Goal: Information Seeking & Learning: Understand process/instructions

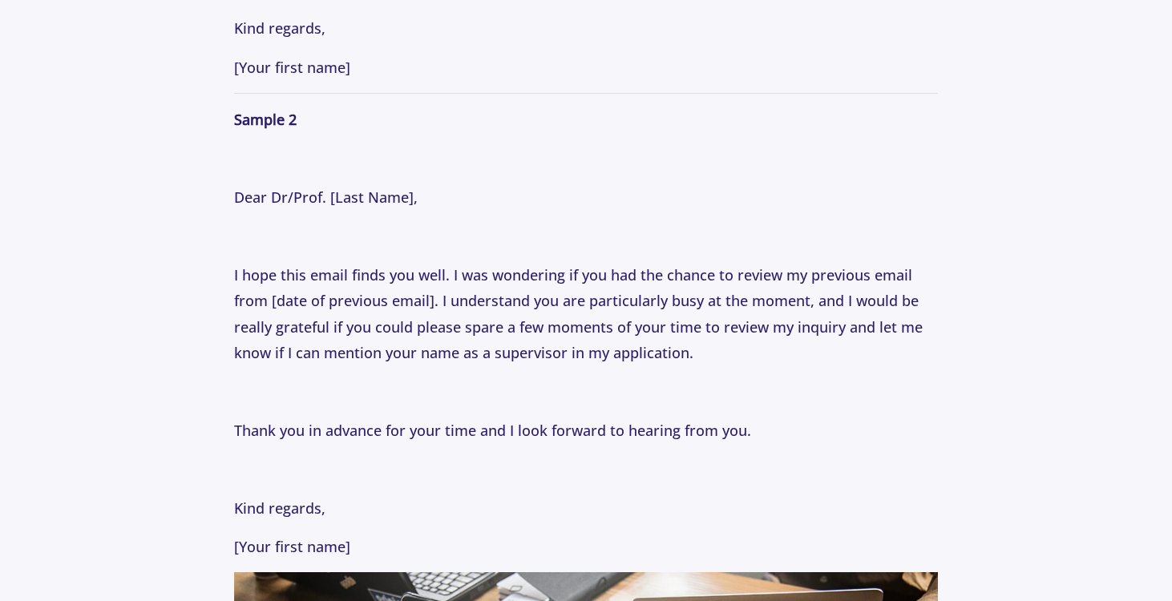
scroll to position [2484, 0]
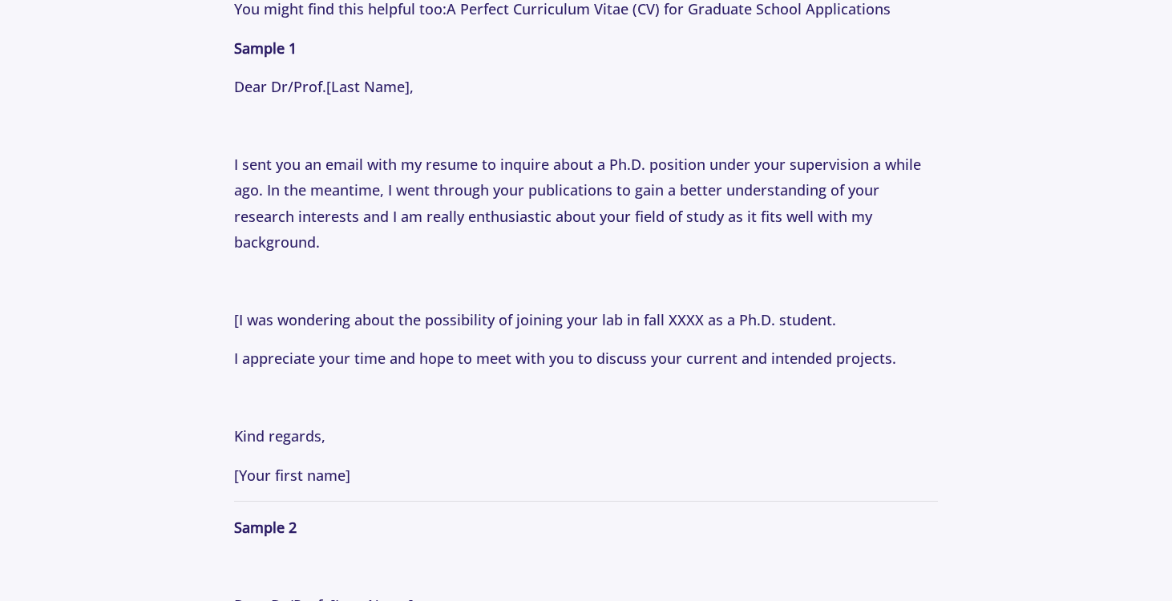
scroll to position [2095, 0]
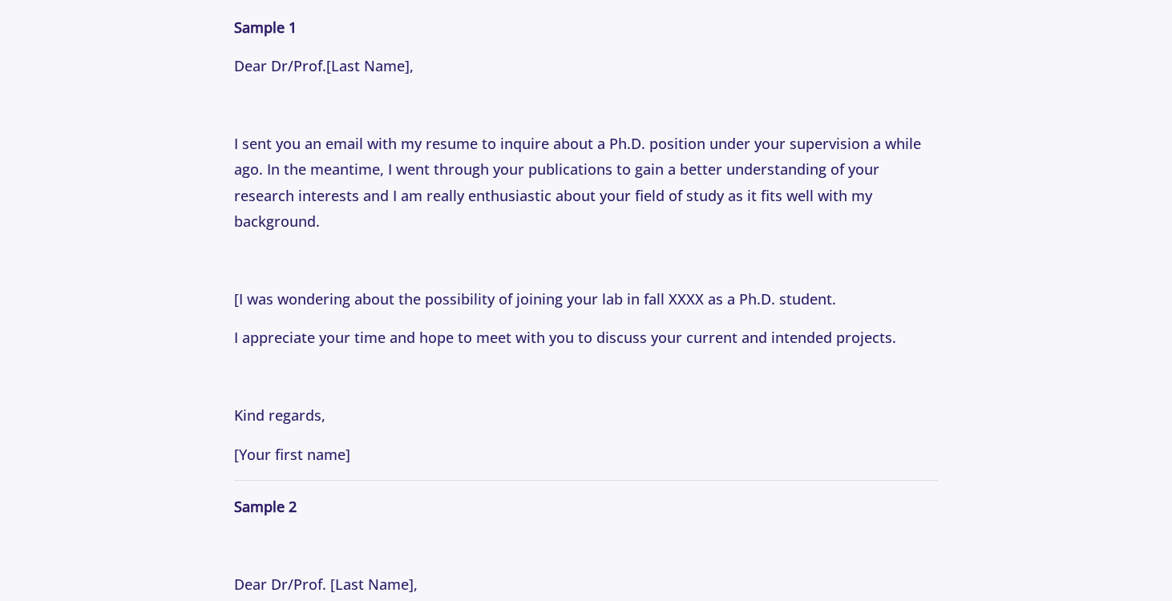
click at [839, 328] on p "I appreciate your time and hope to meet with you to discuss your current and in…" at bounding box center [585, 338] width 703 height 26
click at [838, 331] on p "I appreciate your time and hope to meet with you to discuss your current and in…" at bounding box center [585, 338] width 703 height 26
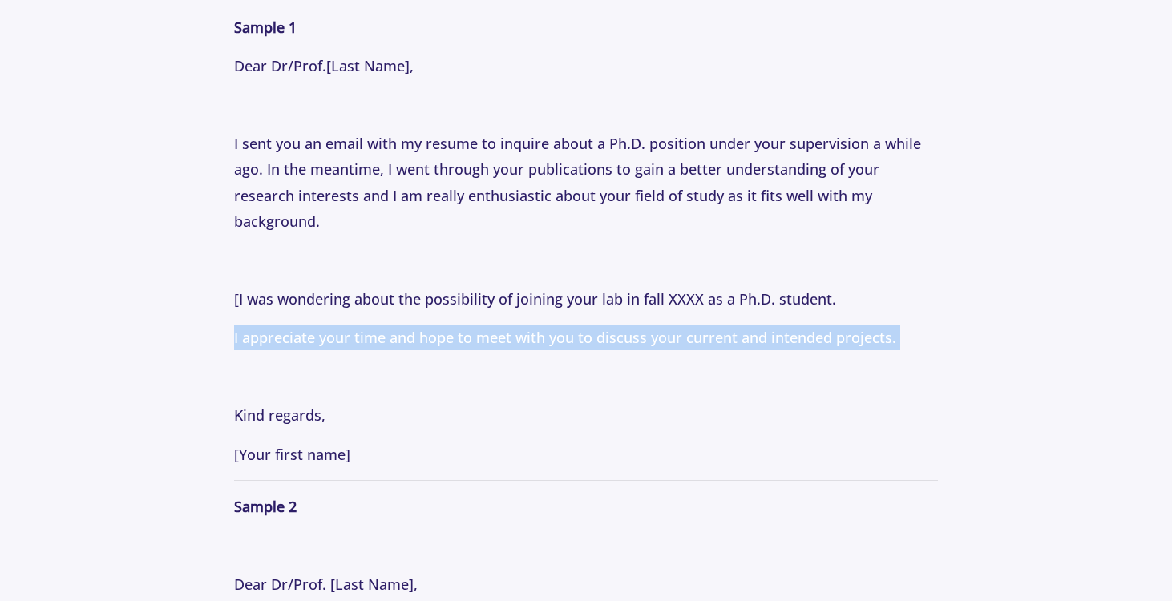
click at [838, 331] on p "I appreciate your time and hope to meet with you to discuss your current and in…" at bounding box center [585, 338] width 703 height 26
copy p "I appreciate your time and hope to meet with you to discuss your current and in…"
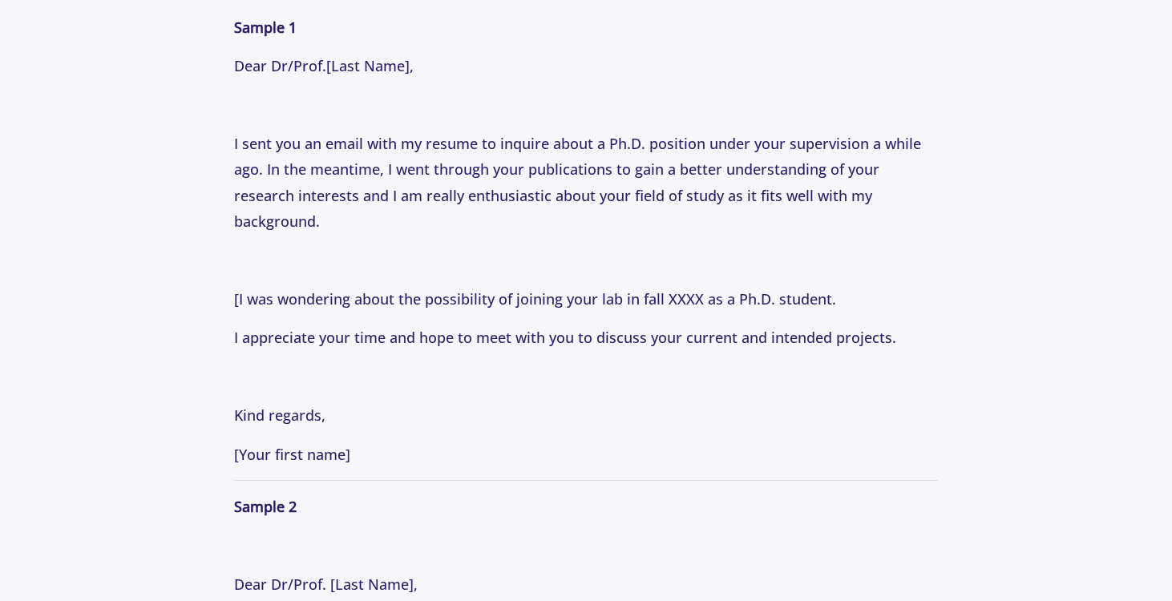
click at [815, 386] on p at bounding box center [585, 377] width 703 height 26
